Goal: Information Seeking & Learning: Find specific fact

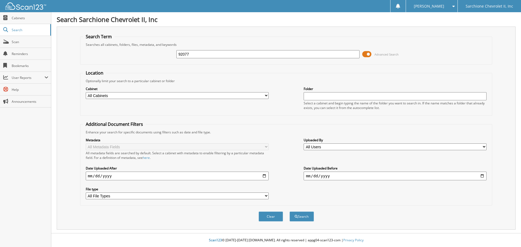
type input "92077"
click at [290, 212] on button "Search" at bounding box center [302, 217] width 24 height 10
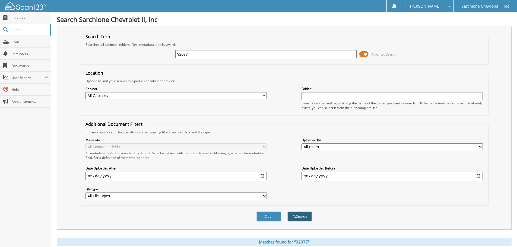
click at [298, 216] on button "Search" at bounding box center [299, 217] width 24 height 10
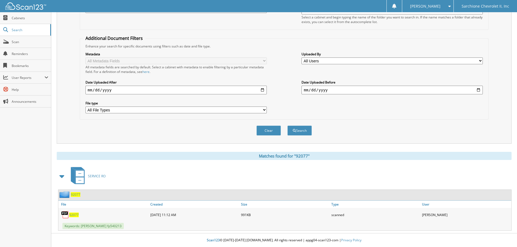
scroll to position [86, 0]
click at [78, 214] on span "92077" at bounding box center [74, 215] width 10 height 5
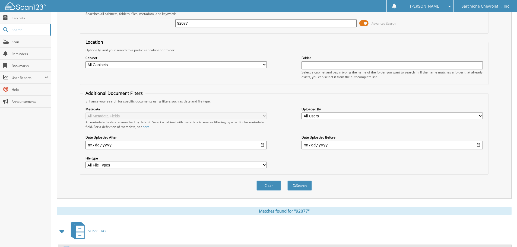
scroll to position [0, 0]
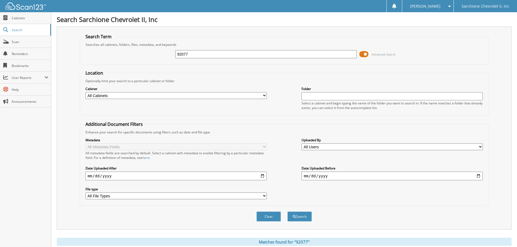
drag, startPoint x: 200, startPoint y: 56, endPoint x: -17, endPoint y: -24, distance: 231.4
click at [0, 0] on html "Courtney S. Settings Logout Sarchione Chevrolet II, Inc Close Cabinets Search" at bounding box center [258, 166] width 517 height 333
type input "96114"
click at [306, 214] on button "Search" at bounding box center [299, 217] width 24 height 10
click at [212, 55] on input "96114" at bounding box center [265, 54] width 181 height 8
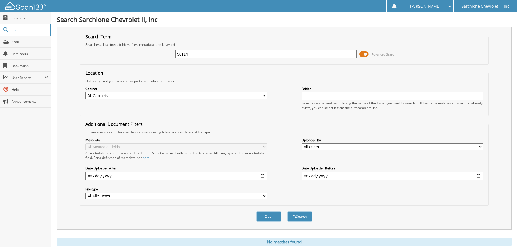
click at [287, 212] on button "Search" at bounding box center [299, 217] width 24 height 10
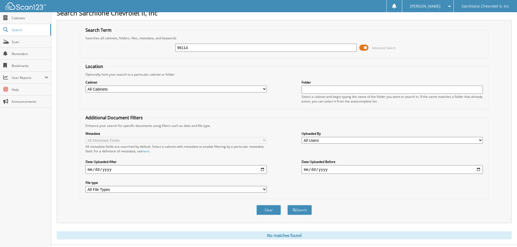
scroll to position [18, 0]
